Goal: Browse casually

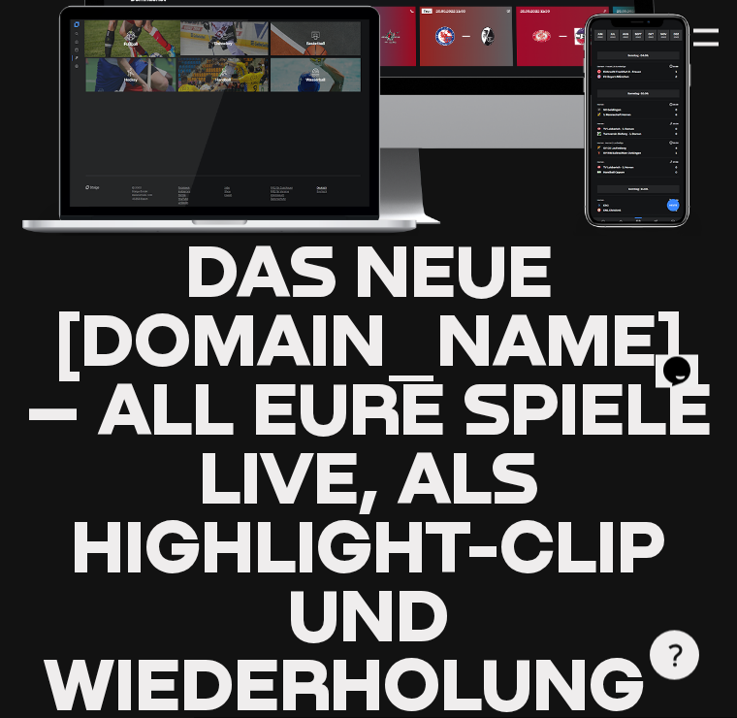
scroll to position [360, 0]
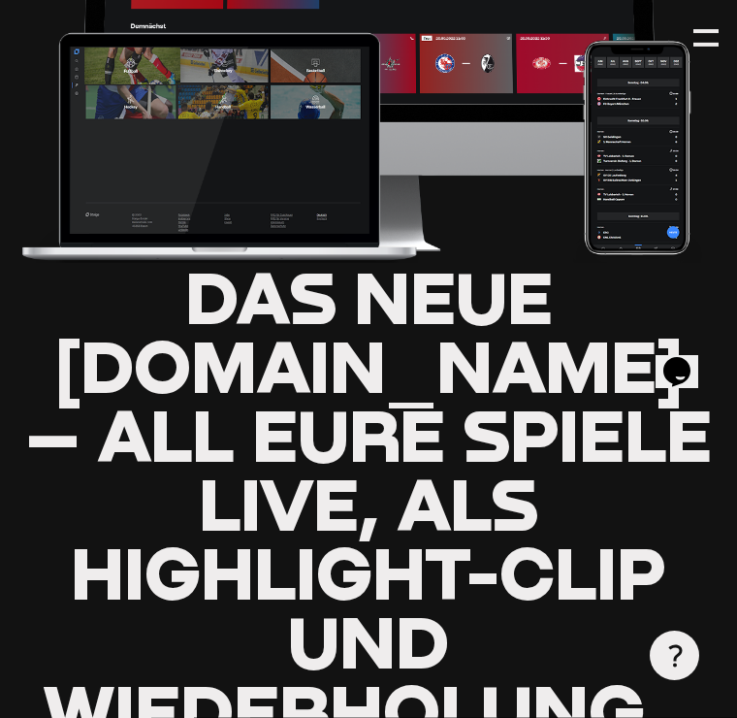
click at [711, 36] on div at bounding box center [705, 37] width 25 height 25
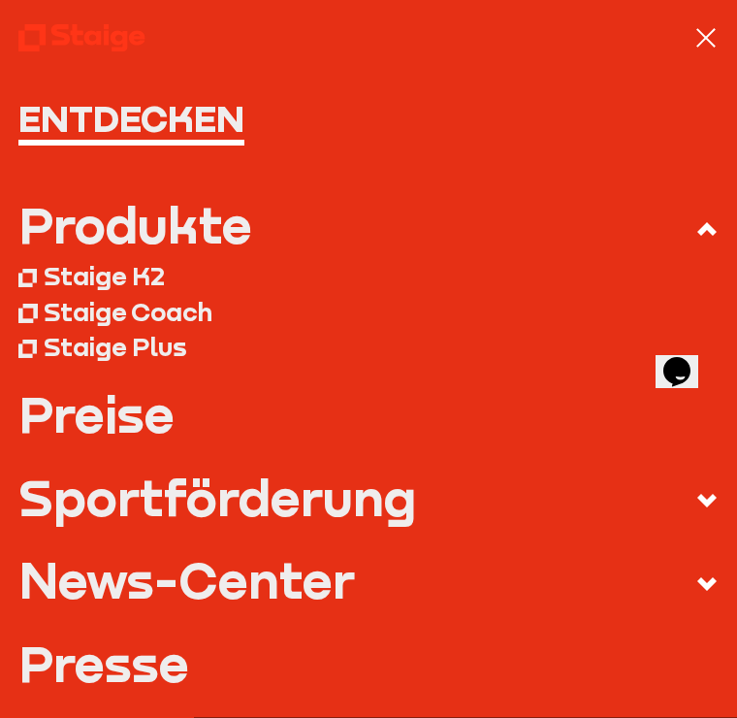
scroll to position [0, 0]
click at [718, 33] on div at bounding box center [705, 37] width 25 height 25
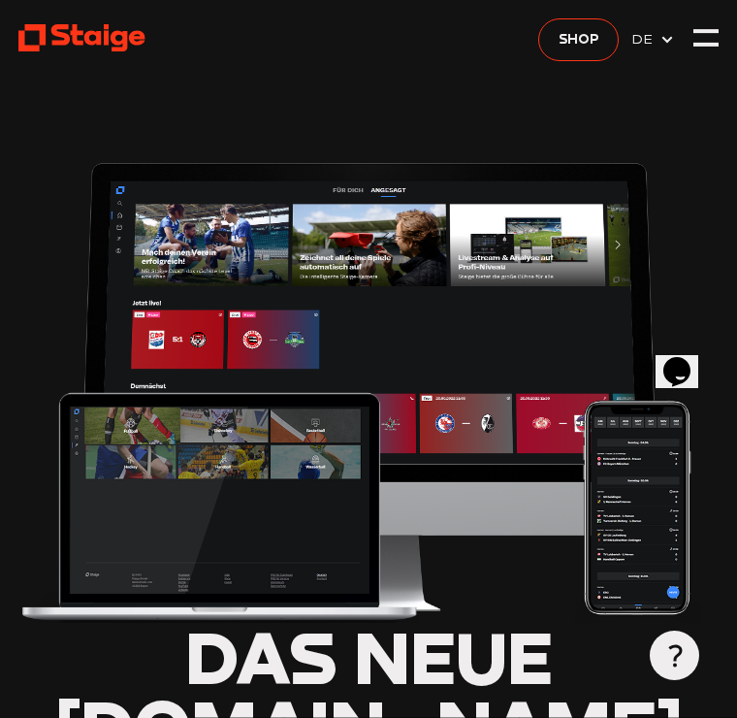
click at [590, 39] on span "Shop" at bounding box center [578, 39] width 41 height 22
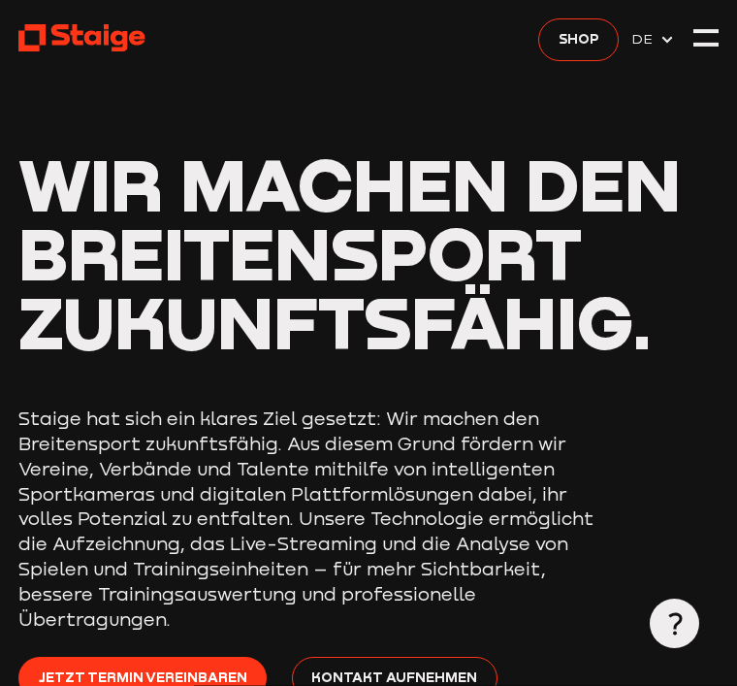
click at [710, 39] on div at bounding box center [705, 37] width 25 height 25
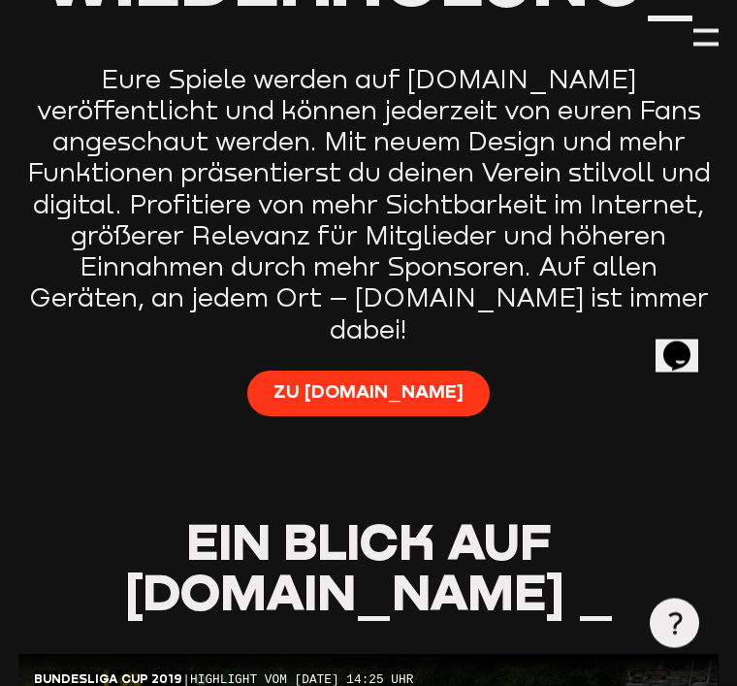
scroll to position [1091, 0]
click at [411, 379] on span "Zu [DOMAIN_NAME]" at bounding box center [368, 391] width 190 height 25
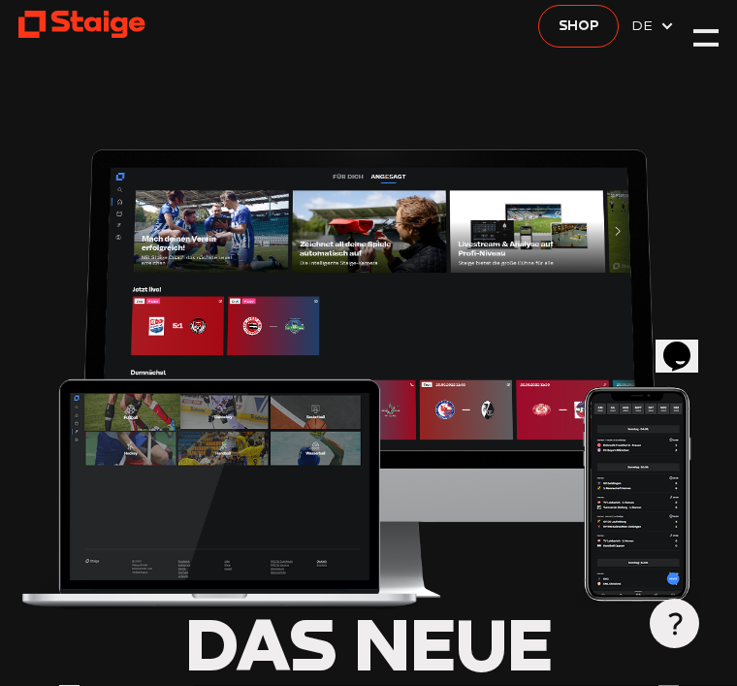
scroll to position [0, 0]
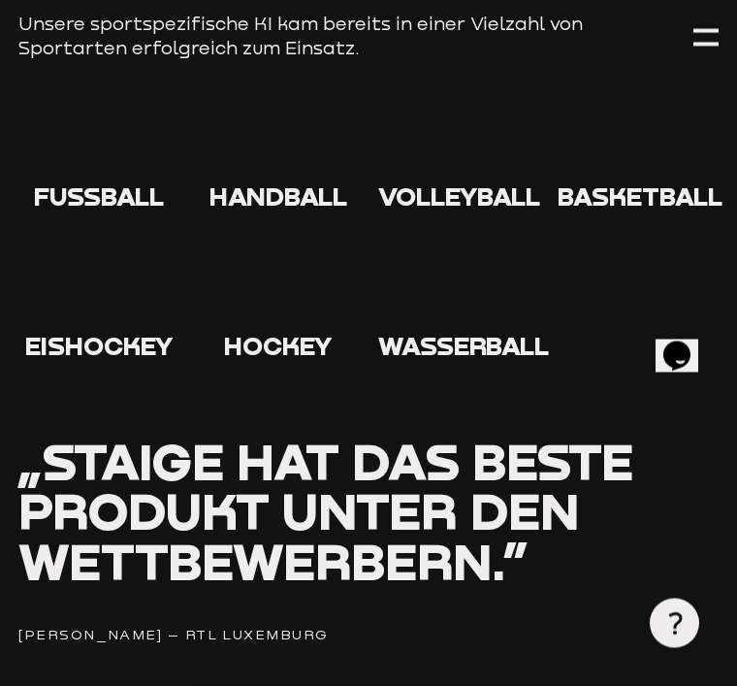
scroll to position [2242, 0]
click at [106, 118] on icon at bounding box center [99, 143] width 62 height 62
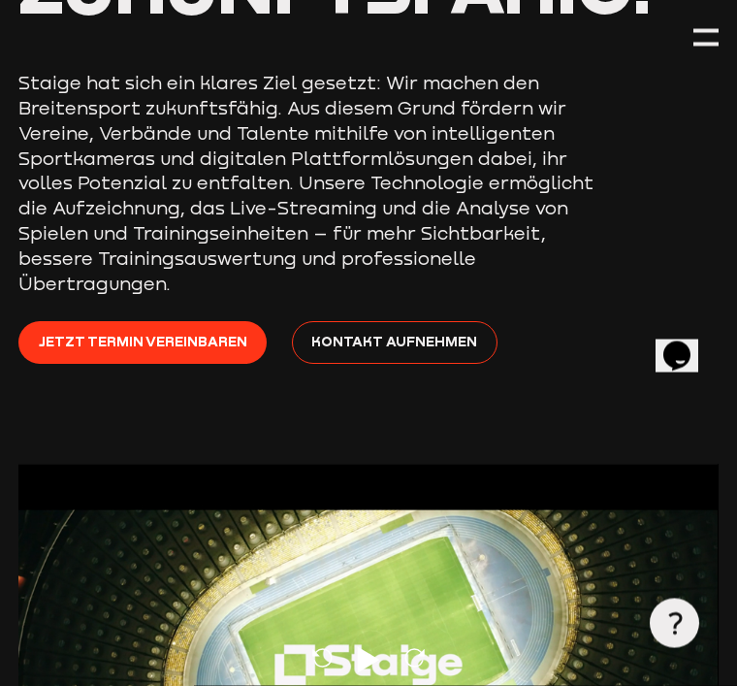
scroll to position [335, 0]
click at [703, 25] on div at bounding box center [705, 37] width 25 height 25
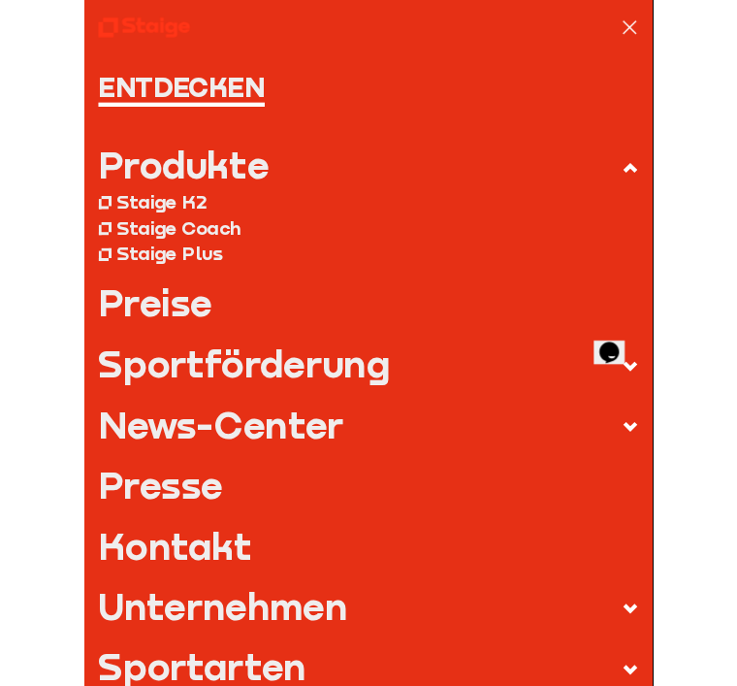
scroll to position [331, 0]
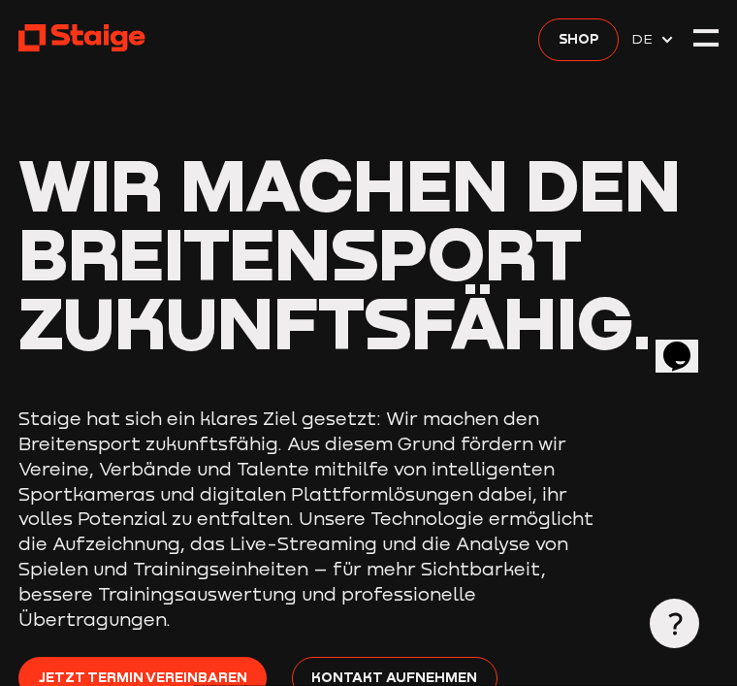
click at [706, 34] on div at bounding box center [705, 37] width 25 height 25
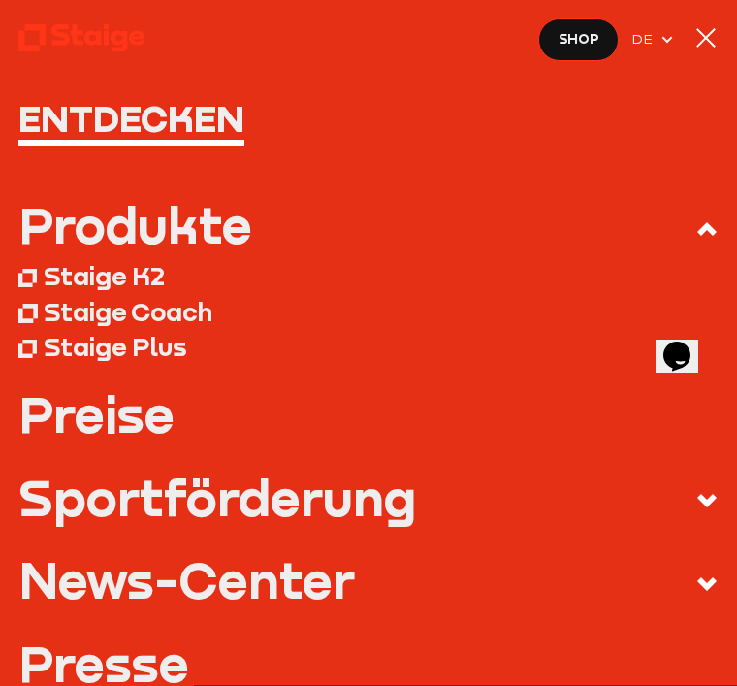
click at [704, 18] on nav "Entdecken Produkte Staige K2 Staige Coach Staige Plus Preise Blog FAQ" at bounding box center [368, 343] width 737 height 686
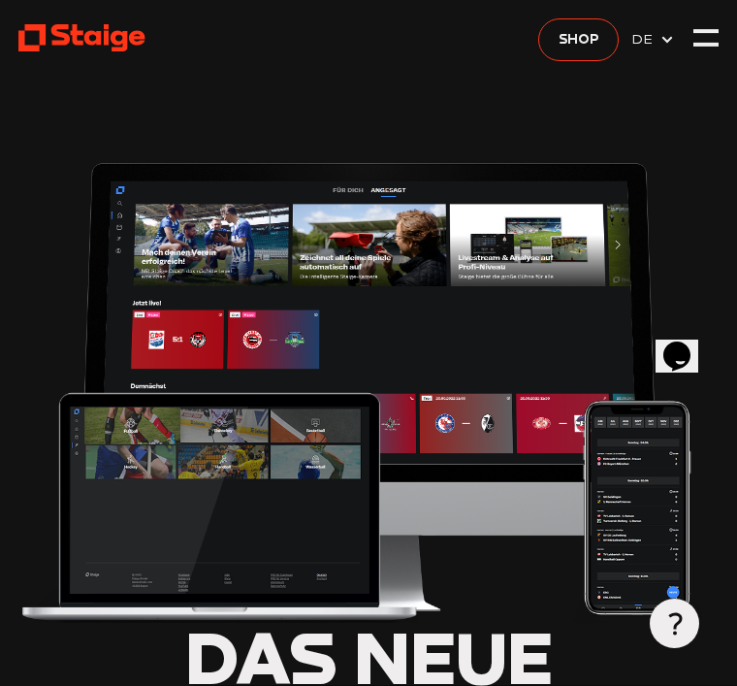
click at [710, 35] on div at bounding box center [705, 37] width 25 height 25
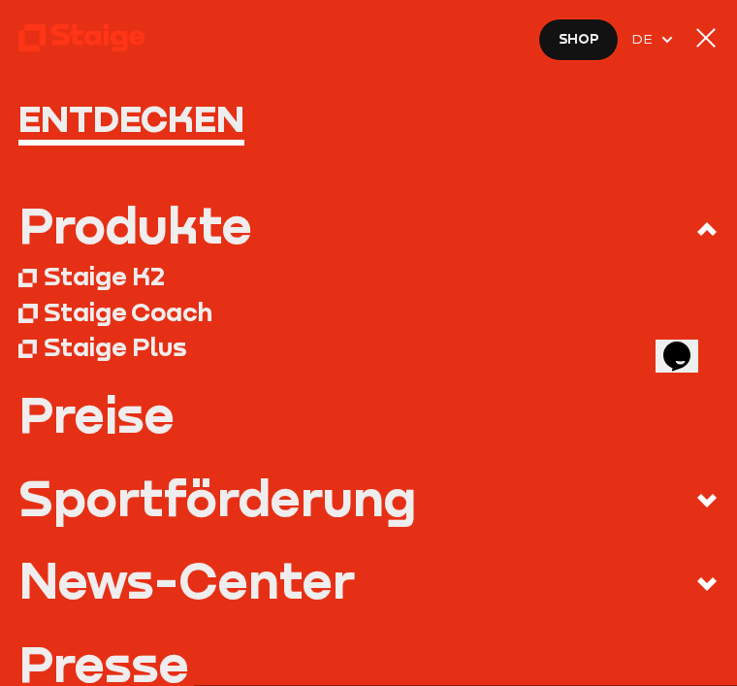
click at [711, 31] on div at bounding box center [705, 37] width 25 height 25
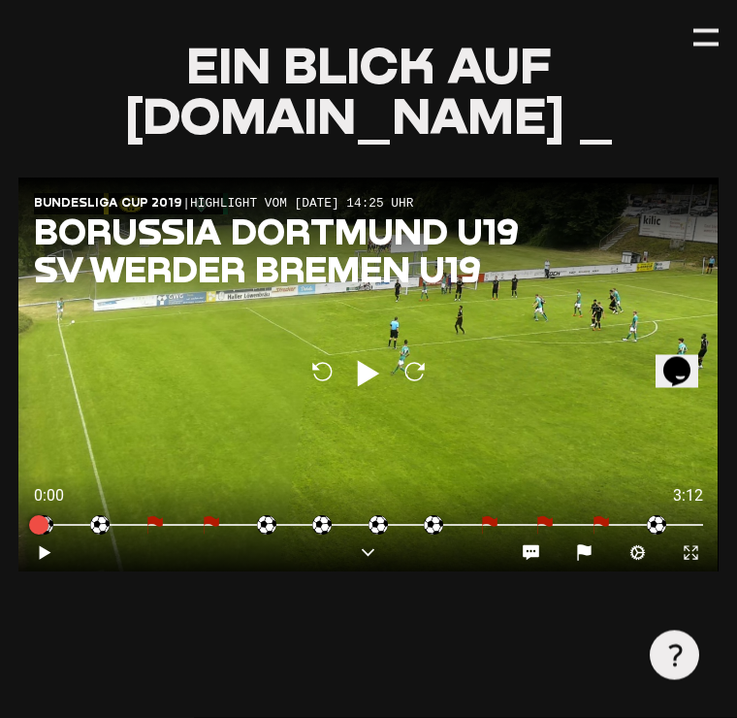
scroll to position [1570, 0]
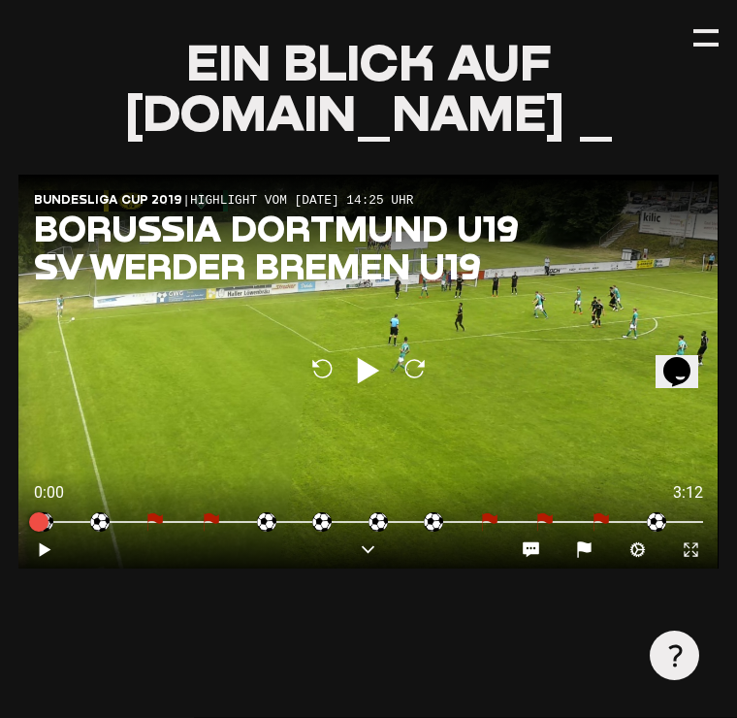
click at [361, 357] on icon at bounding box center [369, 370] width 22 height 26
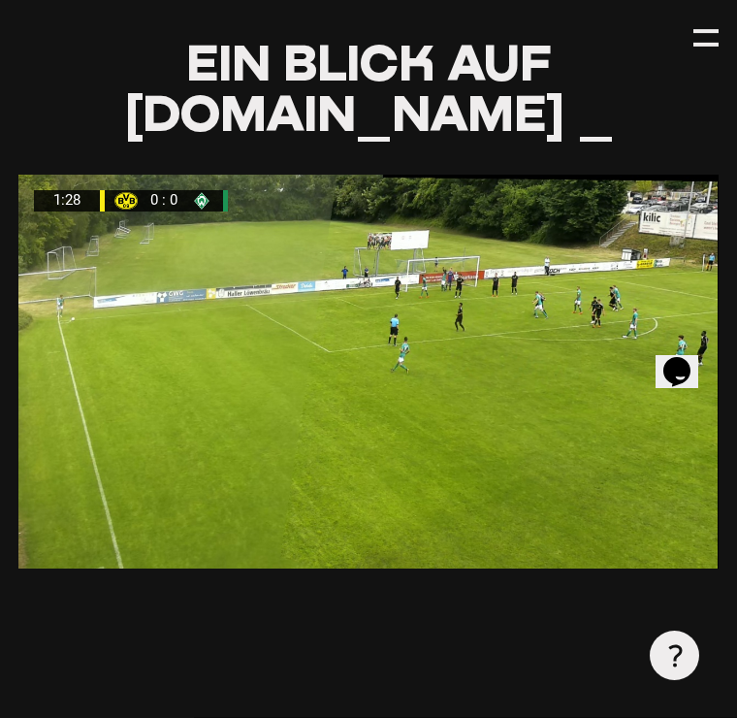
click at [407, 203] on div at bounding box center [367, 372] width 699 height 394
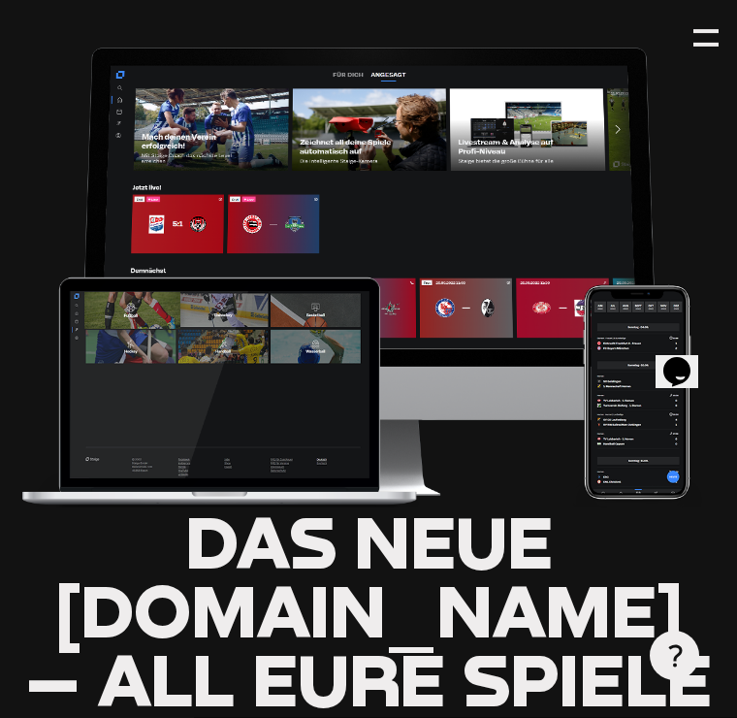
scroll to position [0, 0]
